Goal: Task Accomplishment & Management: Complete application form

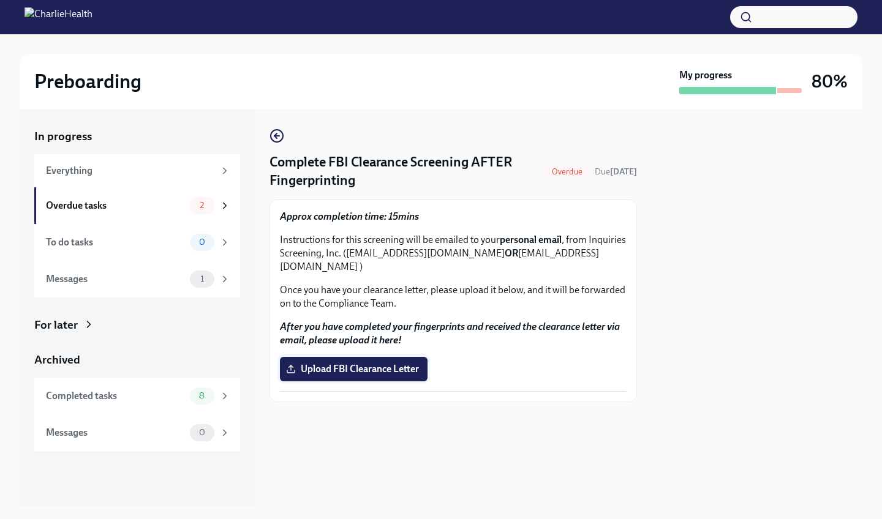
click at [350, 363] on span "Upload FBI Clearance Letter" at bounding box center [353, 369] width 130 height 12
click at [0, 0] on input "Upload FBI Clearance Letter" at bounding box center [0, 0] width 0 height 0
click at [225, 203] on icon at bounding box center [224, 205] width 11 height 11
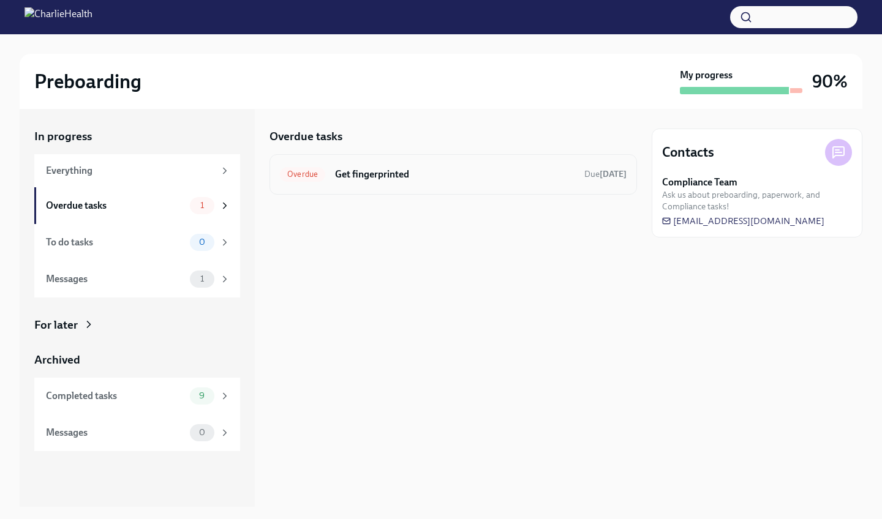
click at [311, 174] on span "Overdue" at bounding box center [302, 174] width 45 height 9
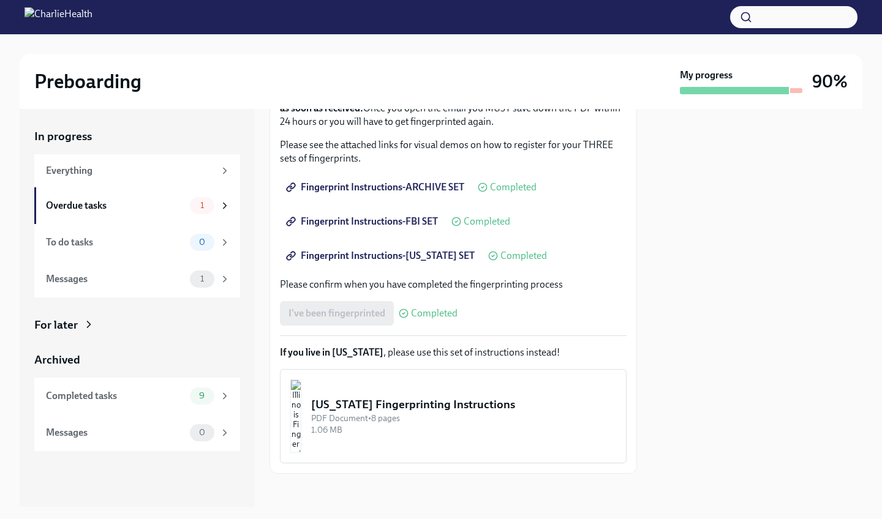
scroll to position [189, 0]
click at [331, 320] on div "I've been fingerprinted Completed" at bounding box center [369, 315] width 178 height 24
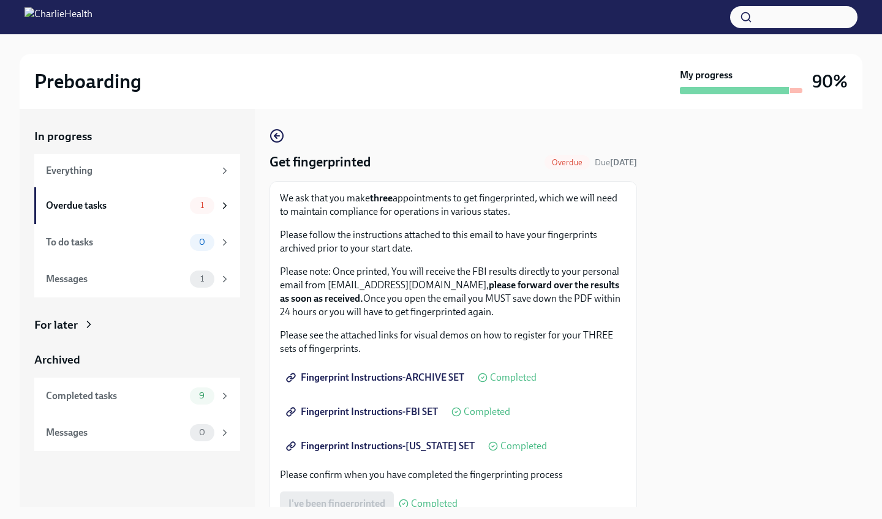
scroll to position [0, 0]
click at [92, 15] on img at bounding box center [58, 17] width 68 height 20
click at [83, 168] on div "Everything" at bounding box center [130, 170] width 168 height 13
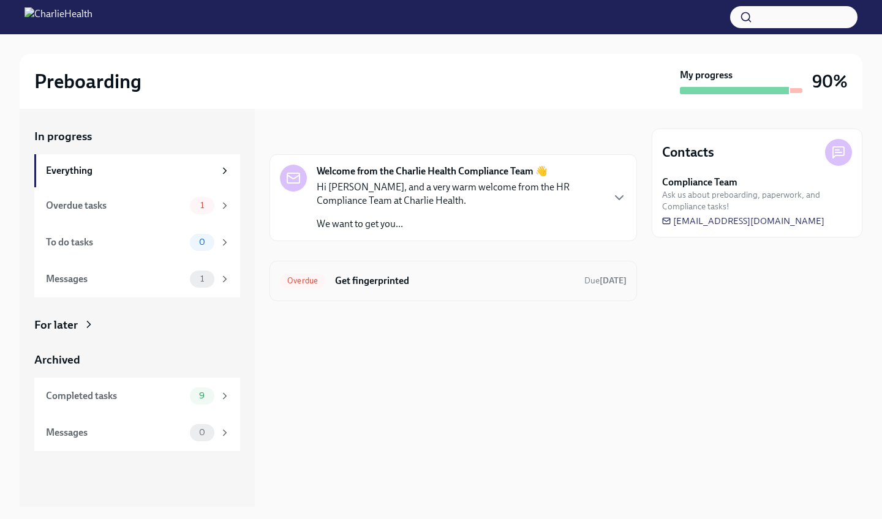
click at [363, 283] on h6 "Get fingerprinted" at bounding box center [454, 280] width 239 height 13
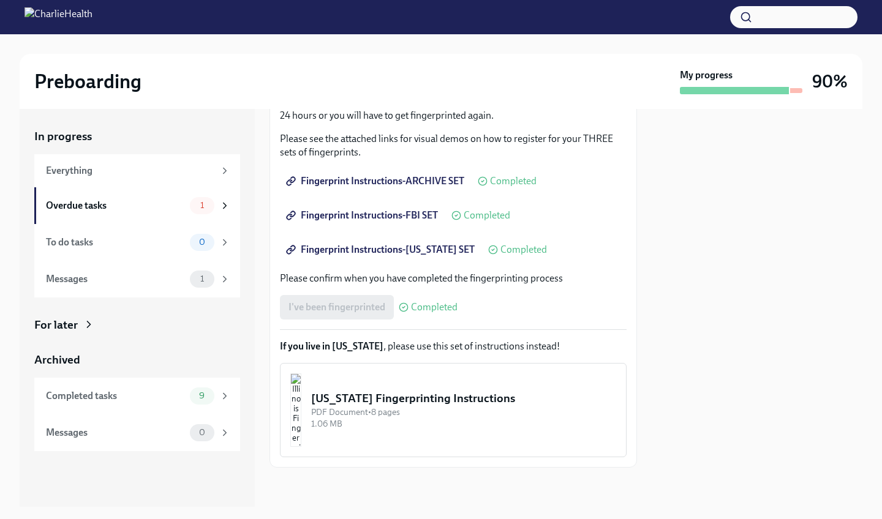
scroll to position [197, 0]
click at [175, 275] on div "Messages" at bounding box center [115, 279] width 139 height 13
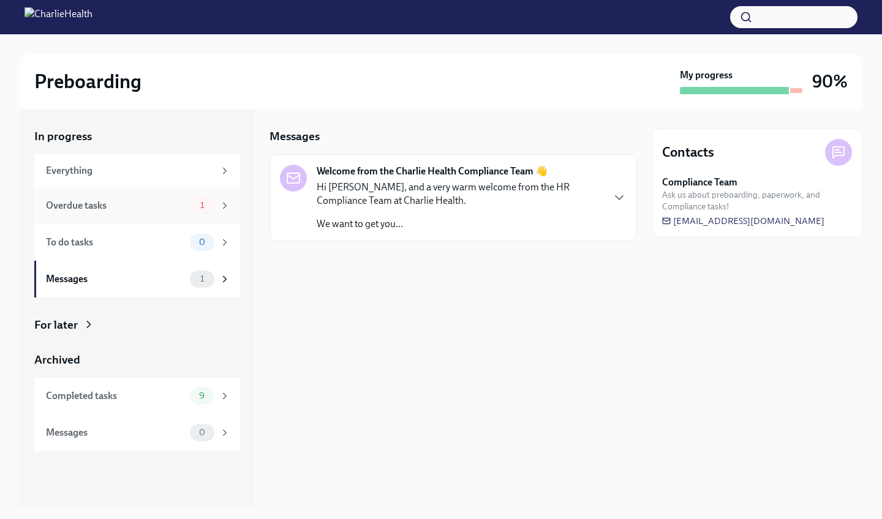
click at [184, 215] on div "Overdue tasks 1" at bounding box center [137, 205] width 206 height 37
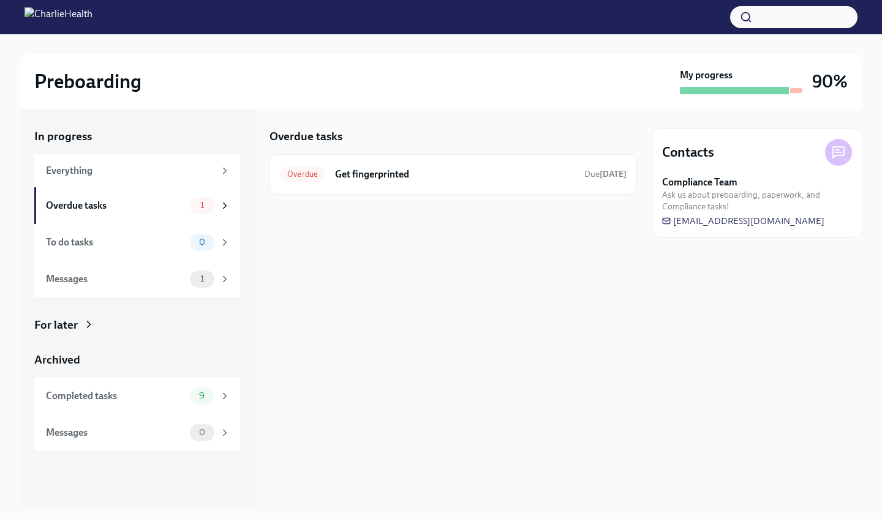
click at [92, 20] on img at bounding box center [58, 17] width 68 height 20
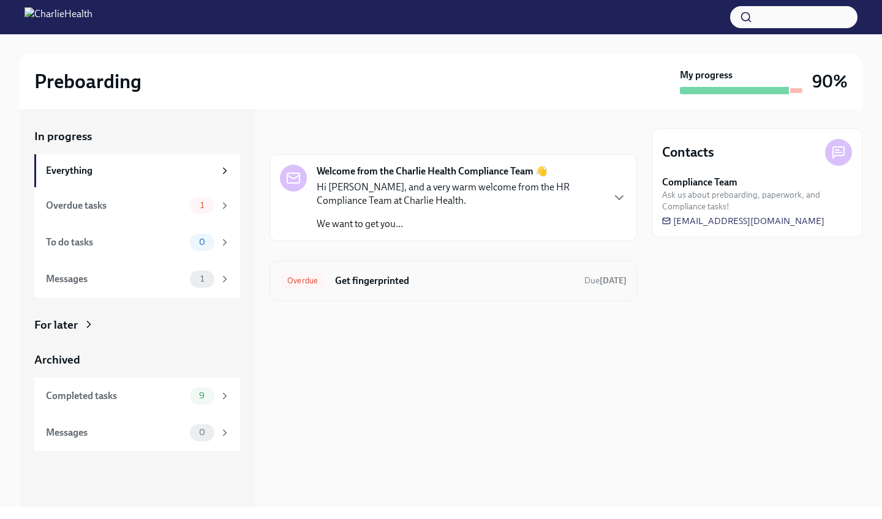
click at [312, 280] on span "Overdue" at bounding box center [302, 280] width 45 height 9
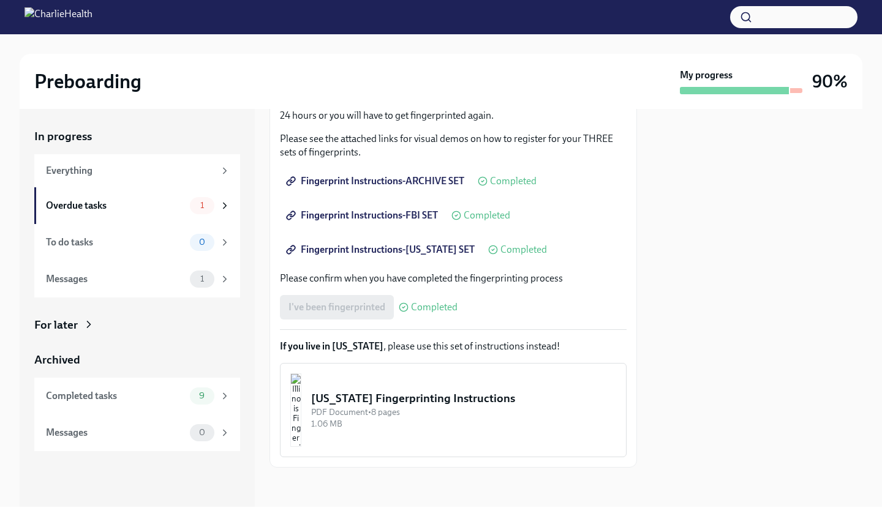
scroll to position [197, 0]
